Goal: Find specific fact: Find specific page/section

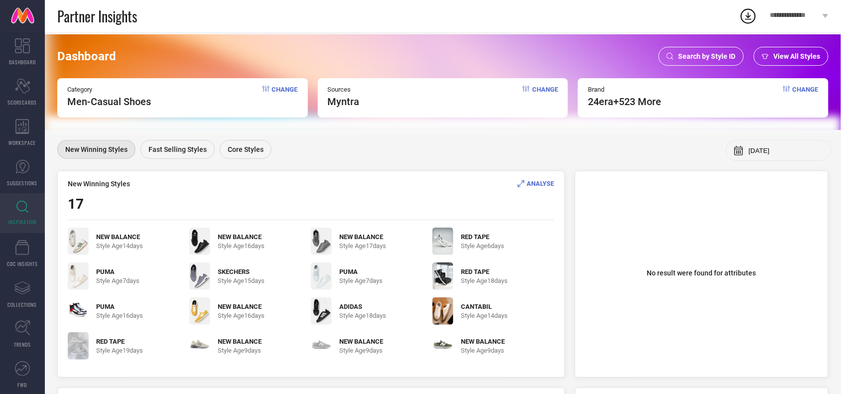
click at [691, 57] on span "Search by Style ID" at bounding box center [706, 56] width 57 height 8
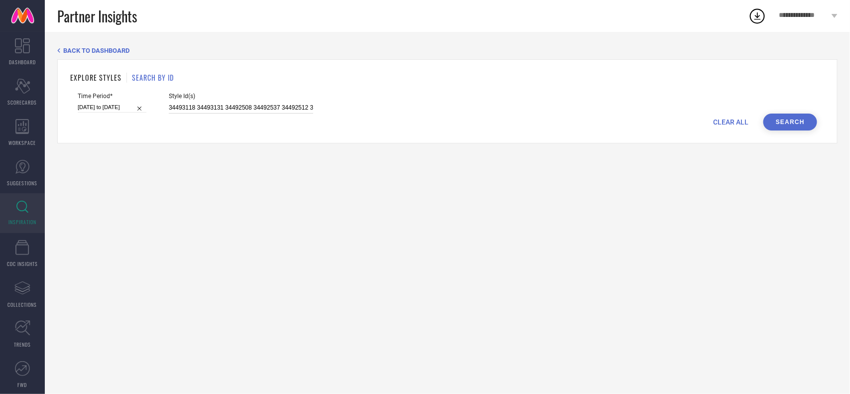
click at [274, 111] on input "34493118 34493131 34492508 34492537 34492512 34492519 34492522 34492515 3449250…" at bounding box center [241, 107] width 144 height 11
paste input "30976183"
type input "30976183"
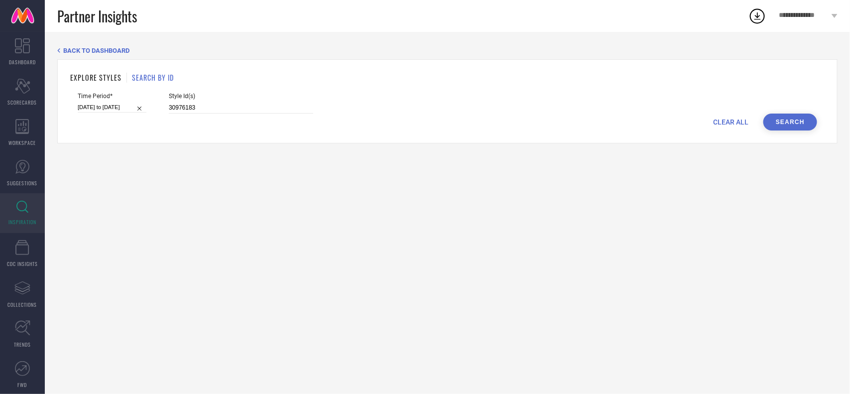
click at [794, 121] on button "Search" at bounding box center [791, 122] width 54 height 17
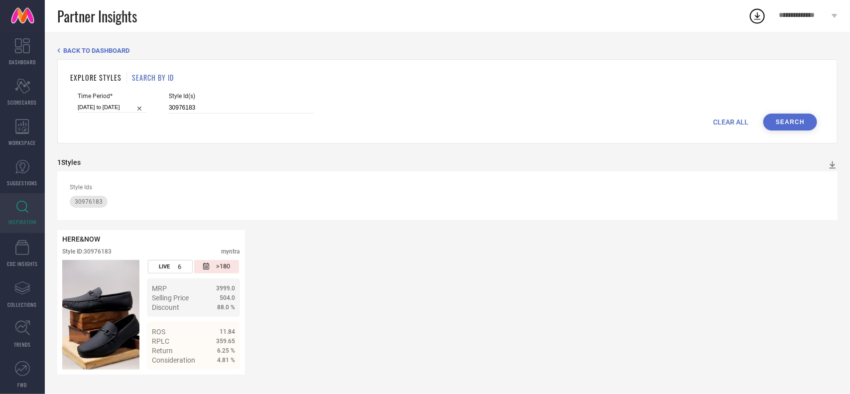
click at [382, 242] on div "HERE&NOW Style ID: 30976183 myntra LIVE 6 >180 MRP 3999.0 Selling Price 504.0 D…" at bounding box center [447, 302] width 781 height 144
